Goal: Navigation & Orientation: Find specific page/section

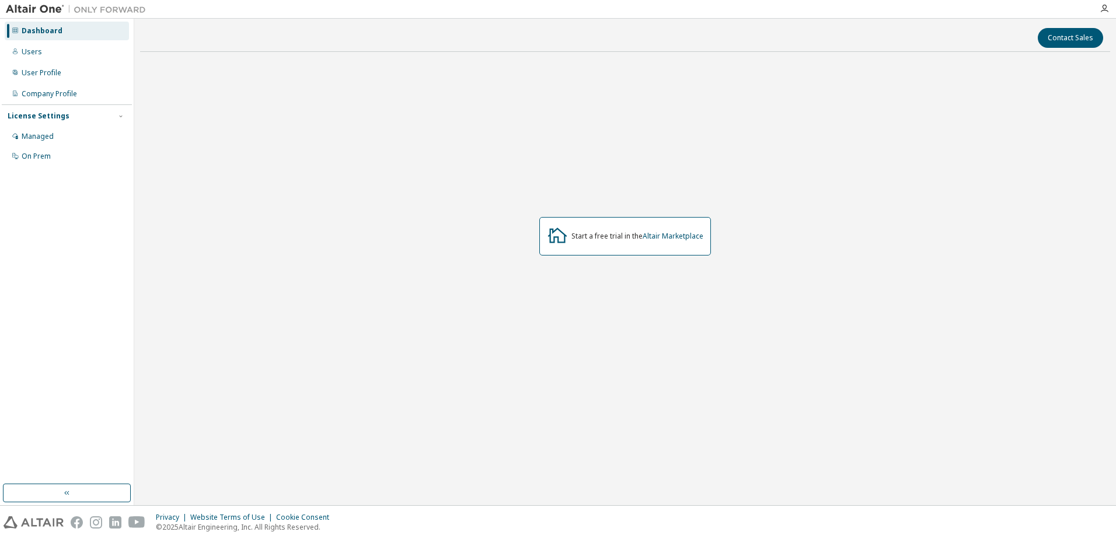
click at [30, 29] on div "Dashboard" at bounding box center [42, 30] width 41 height 9
click at [49, 32] on div "Dashboard" at bounding box center [42, 30] width 41 height 9
click at [41, 55] on div "Users" at bounding box center [67, 52] width 124 height 19
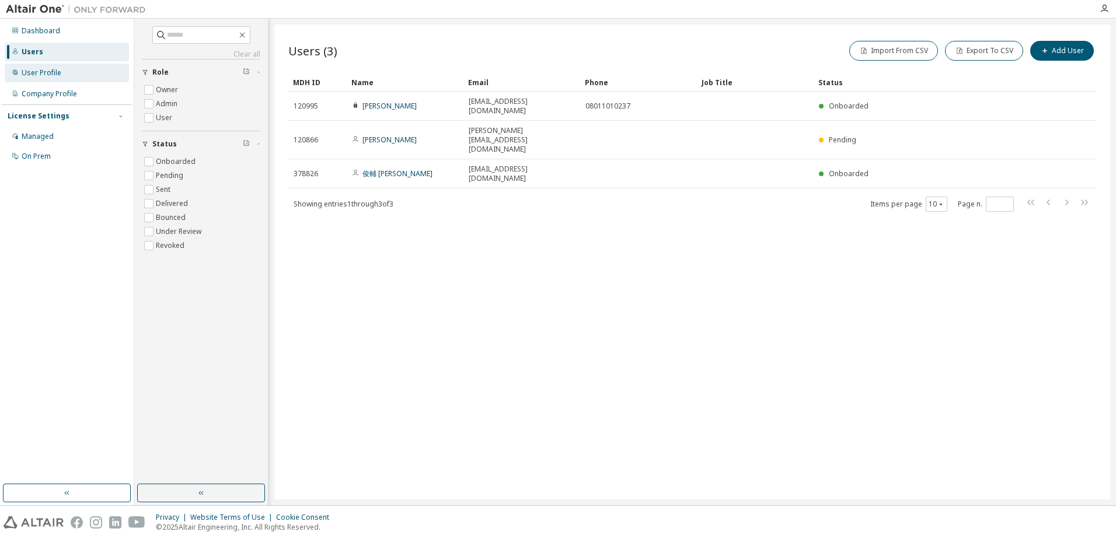
click at [63, 74] on div "User Profile" at bounding box center [67, 73] width 124 height 19
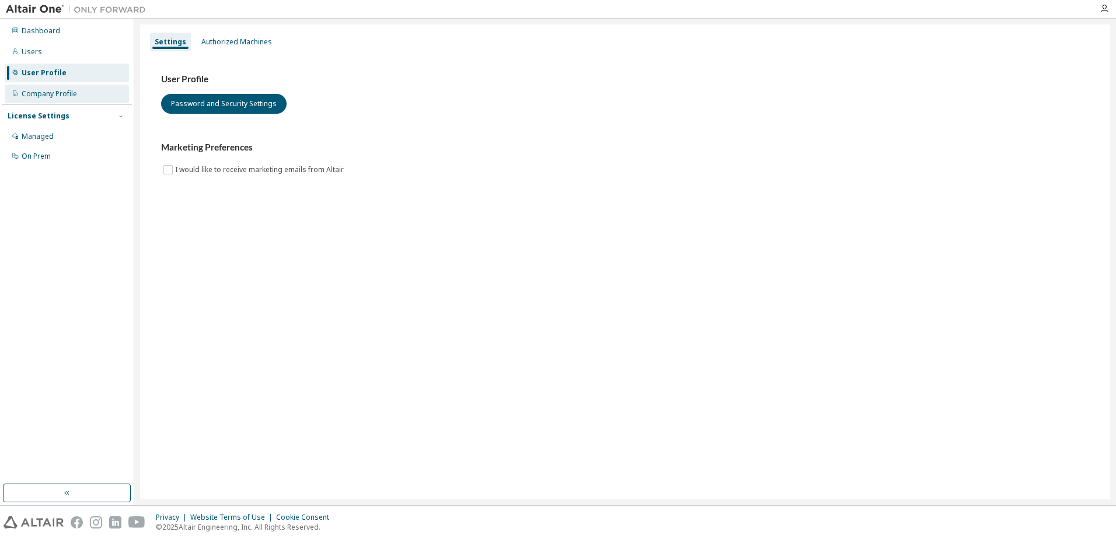
click at [55, 96] on div "Company Profile" at bounding box center [49, 93] width 55 height 9
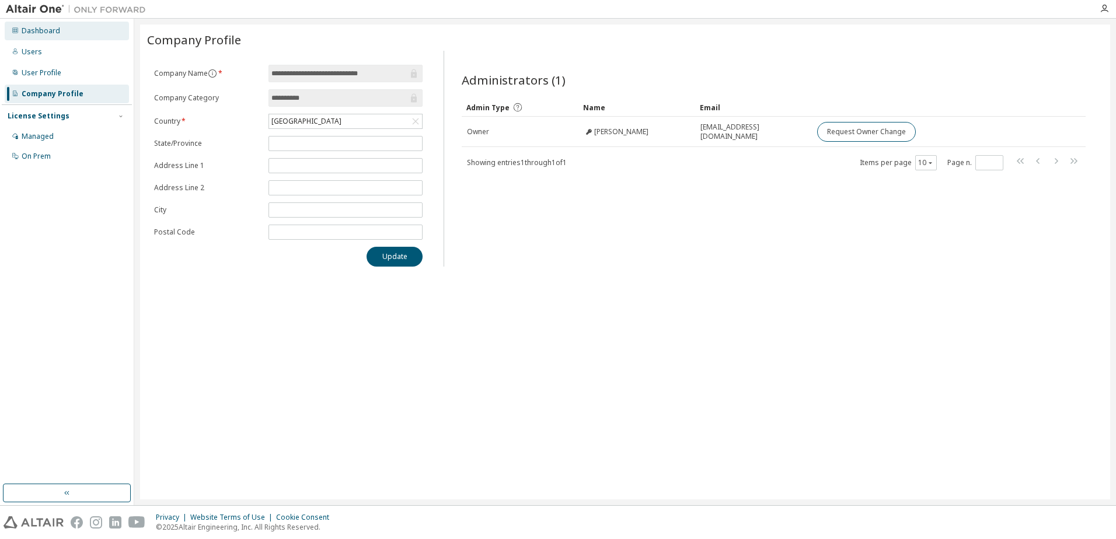
click at [53, 33] on div "Dashboard" at bounding box center [41, 30] width 39 height 9
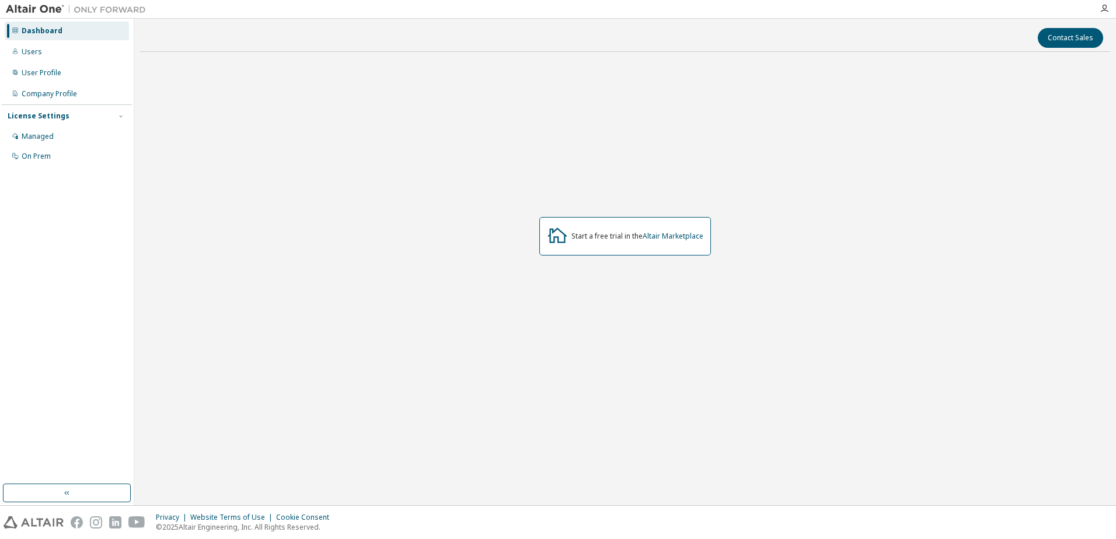
click at [631, 242] on div "Start a free trial in the Altair Marketplace" at bounding box center [625, 236] width 172 height 39
click at [688, 235] on link "Altair Marketplace" at bounding box center [673, 236] width 61 height 10
